Goal: Answer question/provide support: Share knowledge or assist other users

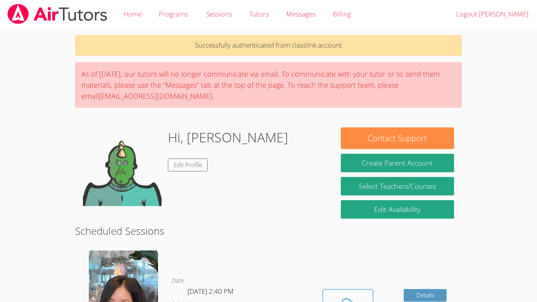
click at [347, 300] on icon at bounding box center [348, 305] width 22 height 22
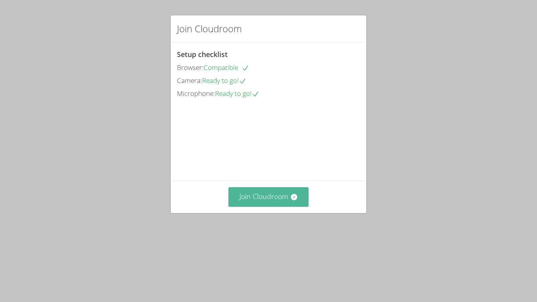
click at [292, 201] on icon at bounding box center [294, 197] width 8 height 8
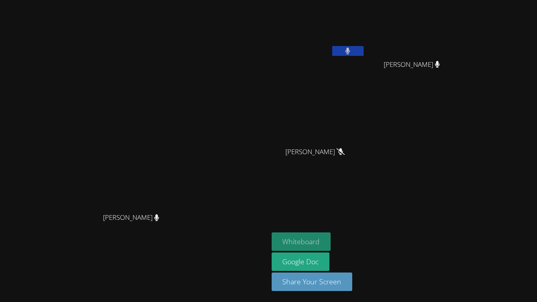
click at [331, 240] on button "Whiteboard" at bounding box center [301, 241] width 59 height 18
click at [352, 54] on icon at bounding box center [347, 51] width 8 height 7
click at [364, 53] on button at bounding box center [347, 51] width 31 height 10
click at [352, 50] on icon at bounding box center [347, 51] width 8 height 7
click at [352, 52] on icon at bounding box center [347, 51] width 8 height 7
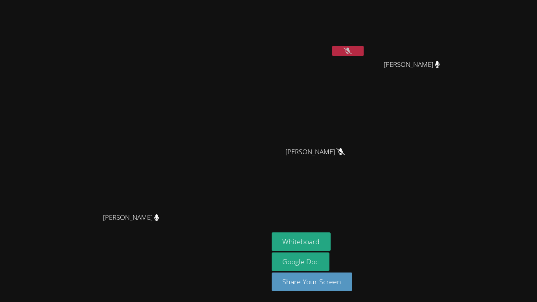
click at [364, 46] on button at bounding box center [347, 51] width 31 height 10
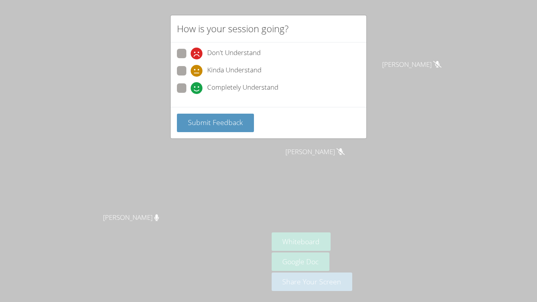
click at [224, 87] on span "Completely Understand" at bounding box center [242, 88] width 71 height 12
click at [197, 87] on input "Completely Understand" at bounding box center [194, 86] width 7 height 7
radio input "true"
click at [226, 115] on button "Submit Feedback" at bounding box center [215, 123] width 77 height 18
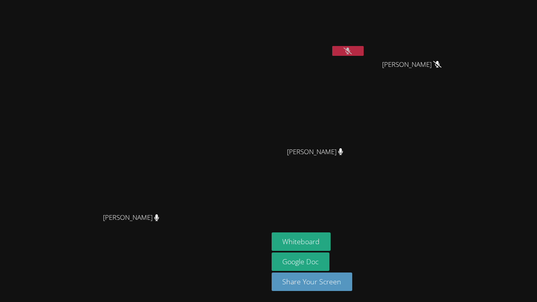
click at [364, 50] on button at bounding box center [347, 51] width 31 height 10
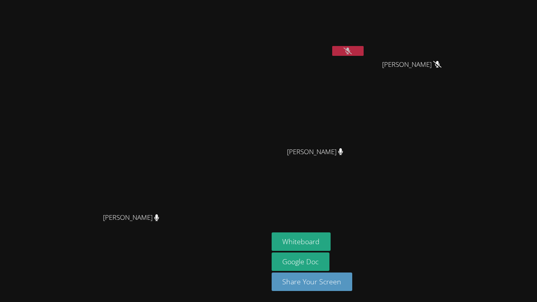
click at [364, 50] on button at bounding box center [347, 51] width 31 height 10
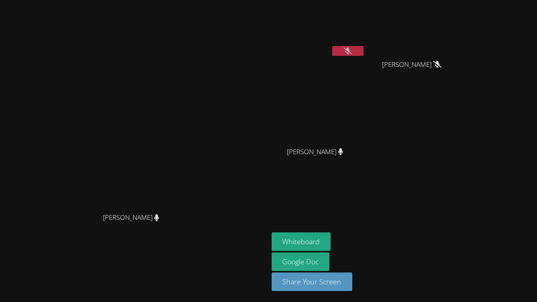
click at [364, 50] on button at bounding box center [347, 51] width 31 height 10
click at [332, 46] on button at bounding box center [347, 51] width 31 height 10
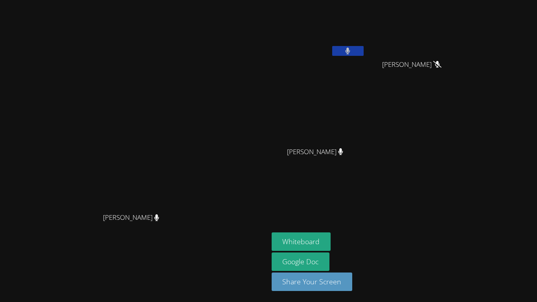
click at [332, 46] on button at bounding box center [347, 51] width 31 height 10
